Goal: Information Seeking & Learning: Learn about a topic

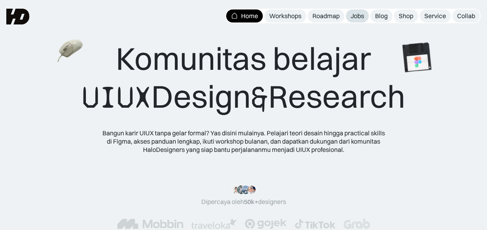
click at [358, 17] on div "Jobs" at bounding box center [357, 16] width 13 height 8
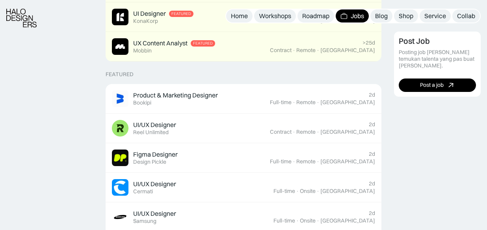
scroll to position [258, 0]
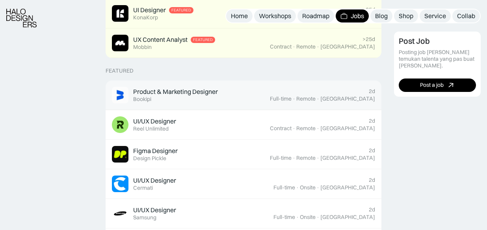
click at [159, 93] on div "Product & Marketing Designer" at bounding box center [175, 91] width 85 height 8
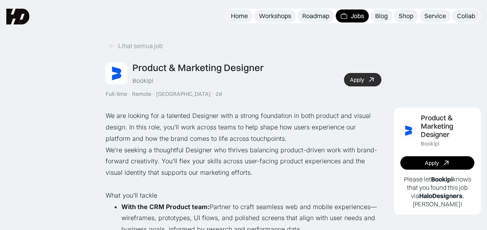
click at [363, 80] on div "Apply" at bounding box center [357, 79] width 14 height 7
click at [120, 48] on div "Lihat semua job" at bounding box center [140, 46] width 45 height 8
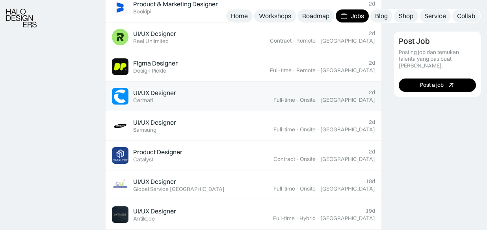
scroll to position [362, 0]
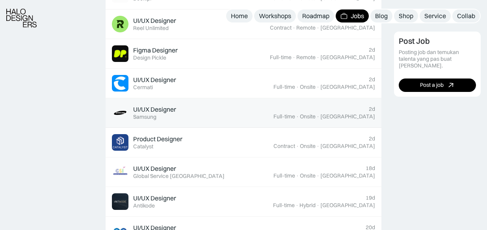
scroll to position [362, 0]
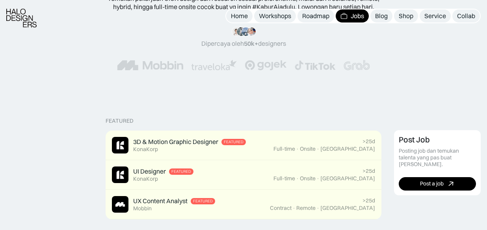
scroll to position [134, 0]
